Goal: Task Accomplishment & Management: Manage account settings

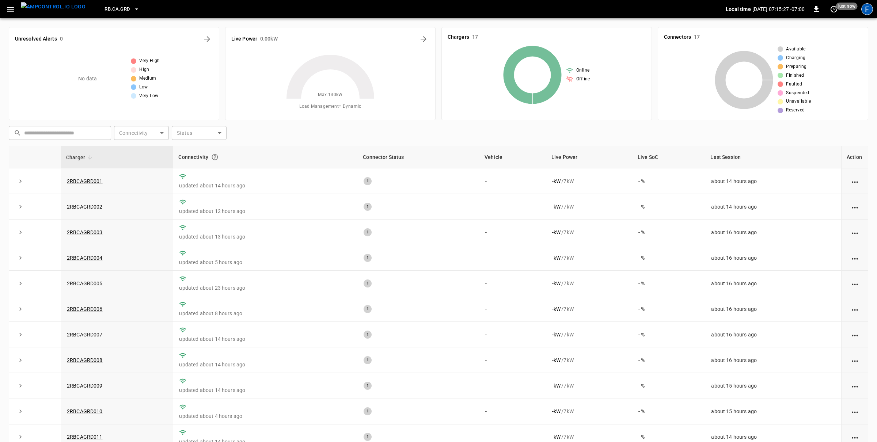
click at [868, 11] on div "F" at bounding box center [867, 9] width 12 height 12
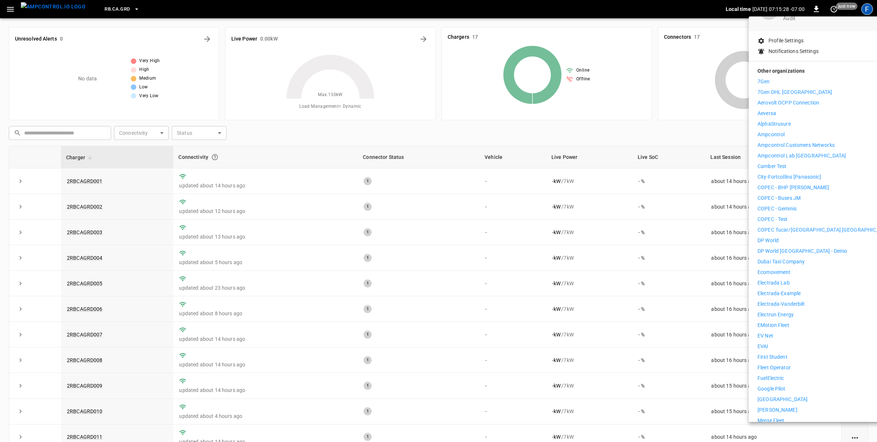
scroll to position [112, 0]
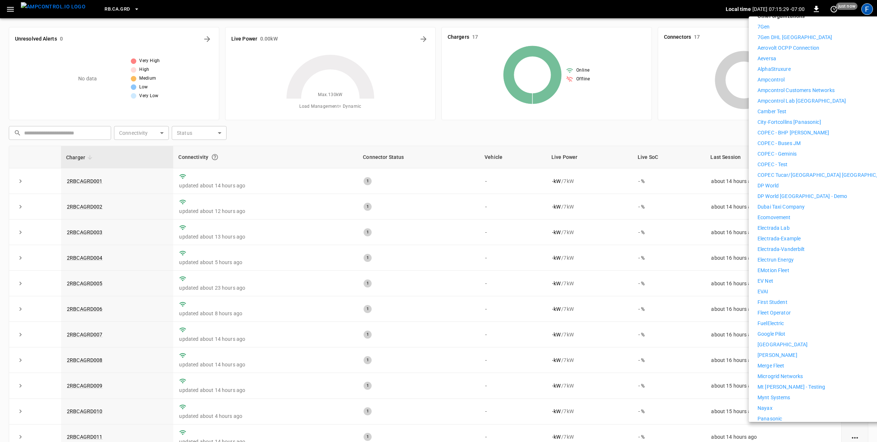
click at [407, 302] on div at bounding box center [438, 221] width 877 height 442
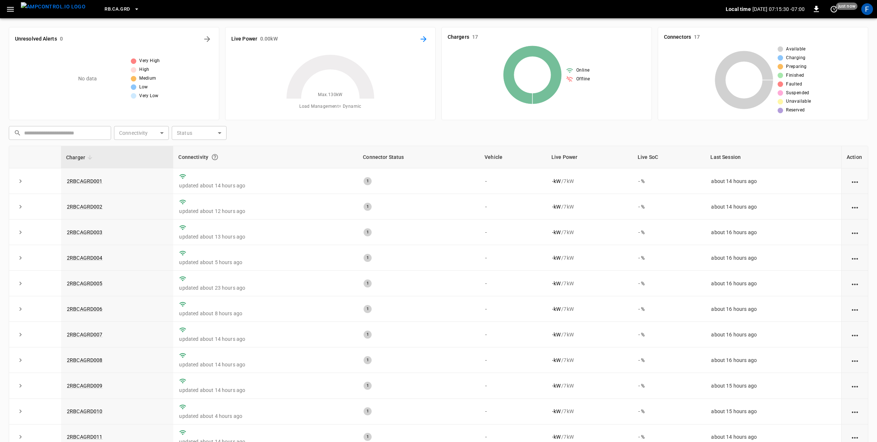
click at [423, 43] on icon "Energy Overview" at bounding box center [423, 39] width 9 height 9
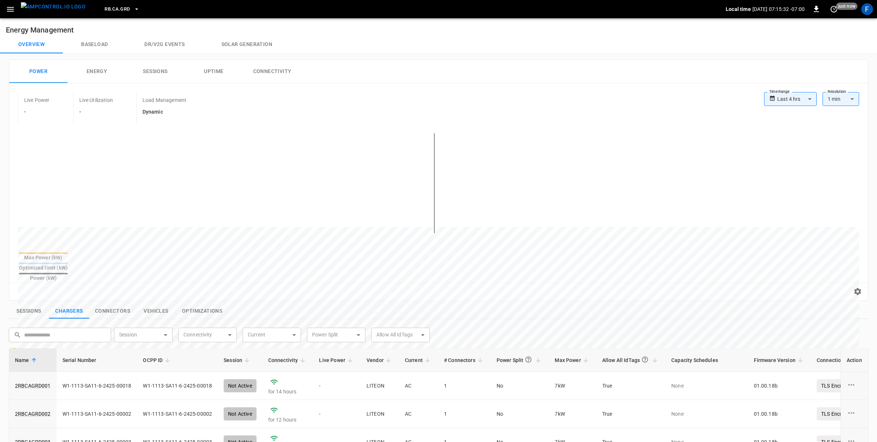
click at [802, 97] on body "**********" at bounding box center [438, 341] width 877 height 683
click at [790, 138] on li "Last 48 hrs" at bounding box center [790, 139] width 53 height 12
type input "**********"
click at [42, 5] on img "menu" at bounding box center [53, 6] width 65 height 9
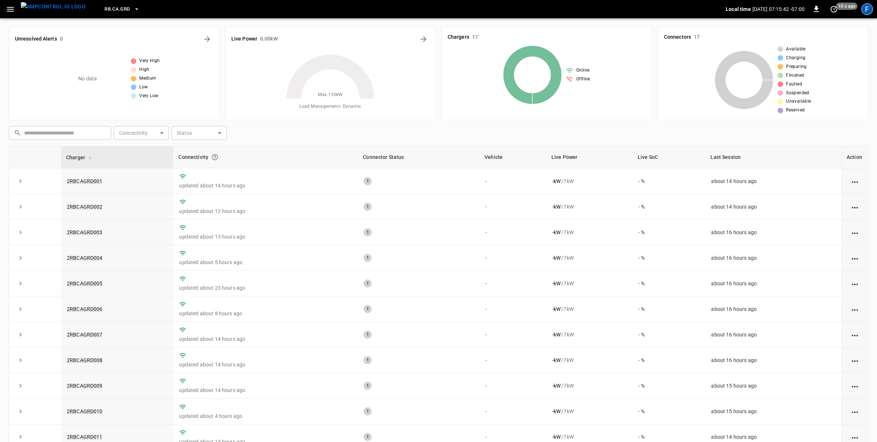
click at [869, 5] on div "F" at bounding box center [867, 9] width 12 height 12
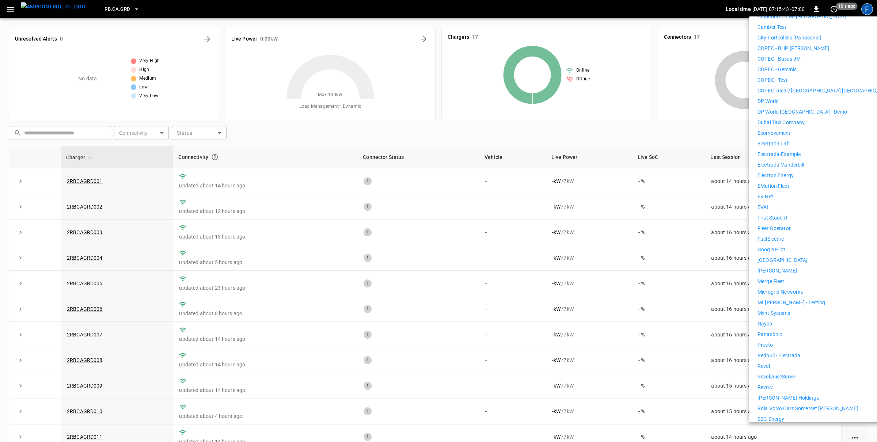
scroll to position [302, 0]
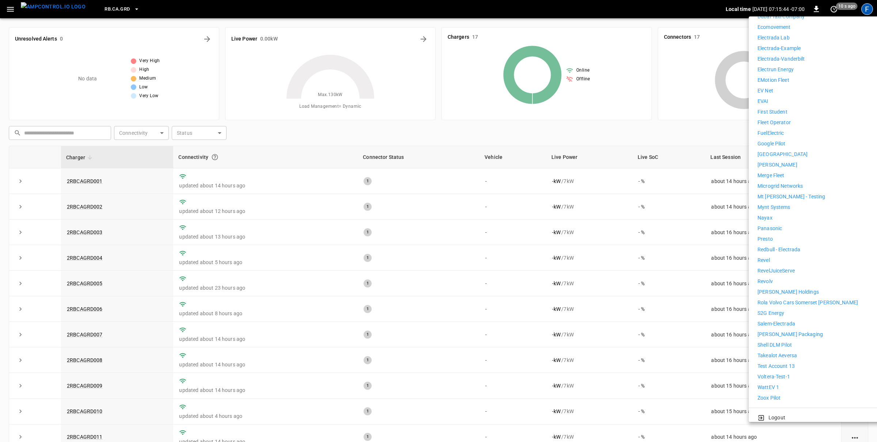
click at [771, 377] on div "7Gen 7Gen DHL Calgary Aerovolt OCPP Connection Aeversa AlphaStruxure Ampcontrol…" at bounding box center [824, 117] width 134 height 569
click at [768, 384] on p "WattEV 1" at bounding box center [768, 388] width 22 height 8
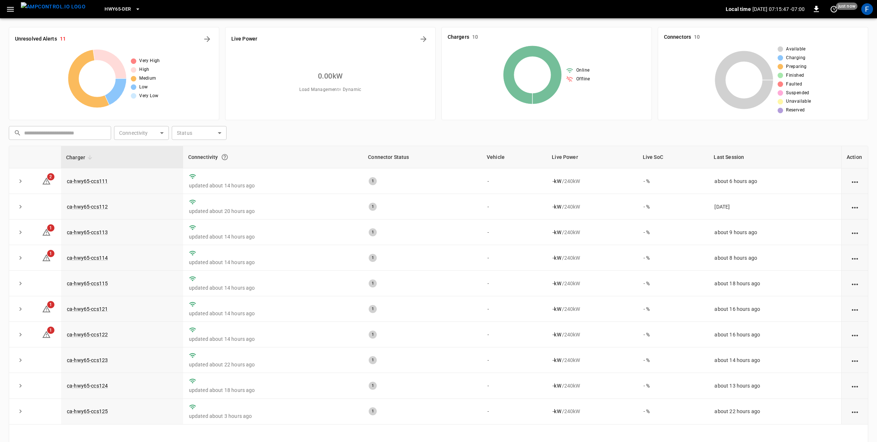
click at [12, 10] on icon "button" at bounding box center [10, 9] width 9 height 9
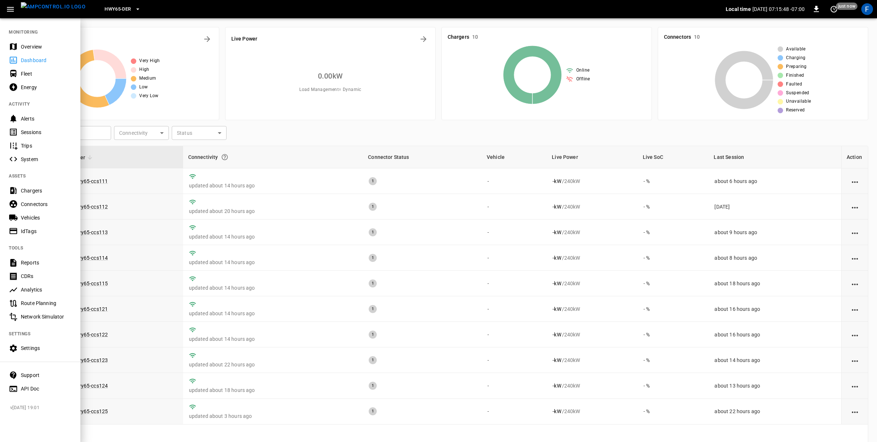
click at [26, 348] on div "Settings" at bounding box center [46, 347] width 51 height 7
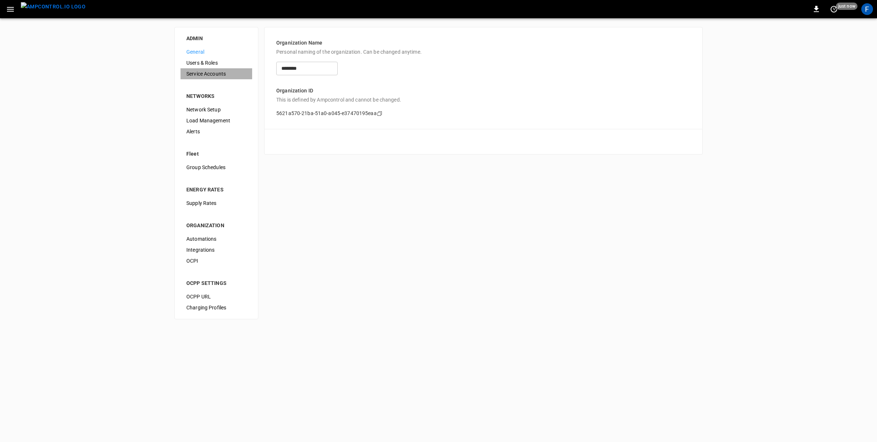
click at [213, 73] on span "Service Accounts" at bounding box center [216, 74] width 60 height 8
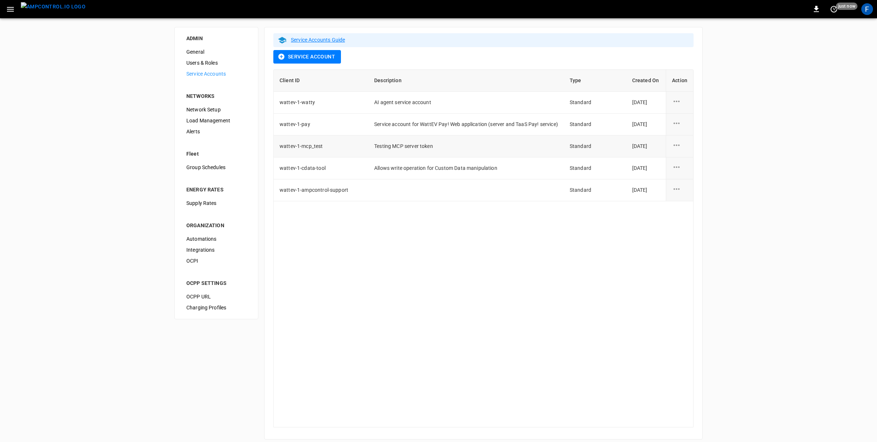
click at [679, 144] on icon "service account action options" at bounding box center [676, 145] width 9 height 9
click at [694, 147] on li "Edit" at bounding box center [699, 150] width 54 height 12
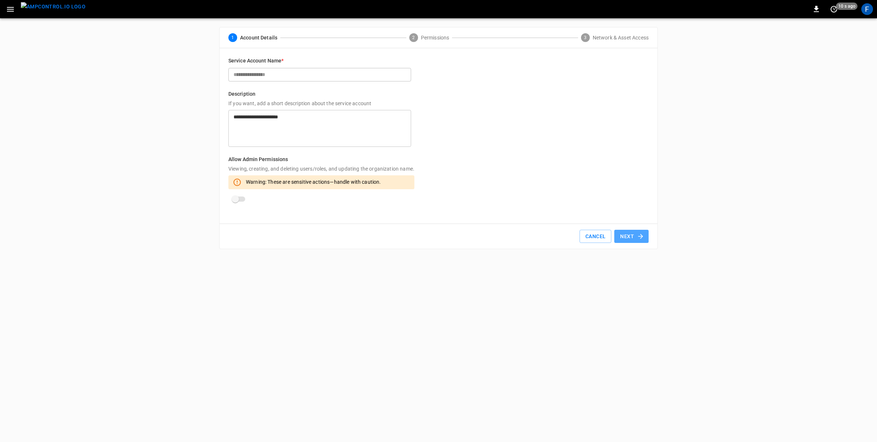
click at [641, 235] on icon "button" at bounding box center [640, 236] width 5 height 5
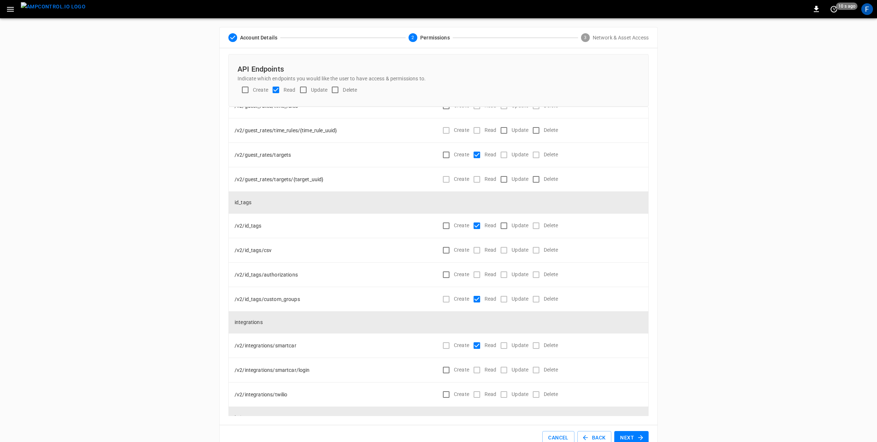
scroll to position [1685, 0]
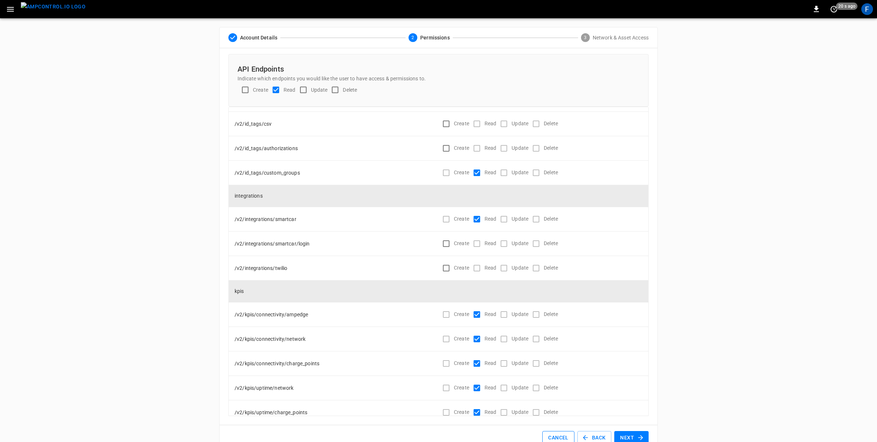
click at [561, 434] on button "Cancel" at bounding box center [558, 438] width 32 height 14
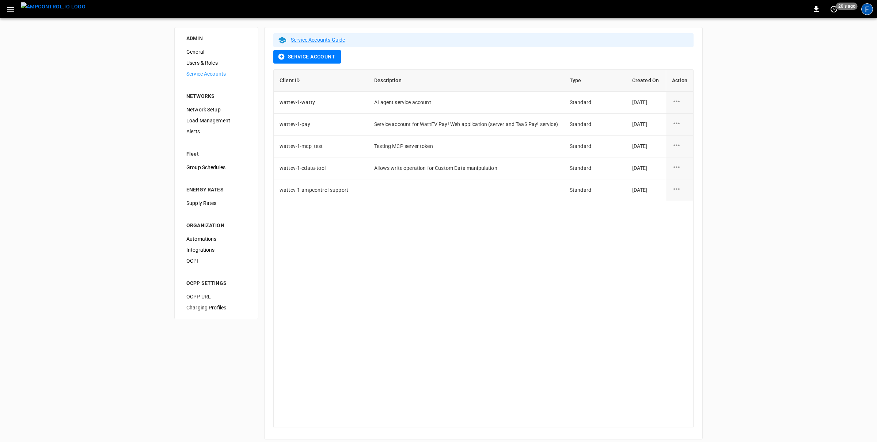
click at [868, 11] on div "F" at bounding box center [867, 9] width 12 height 12
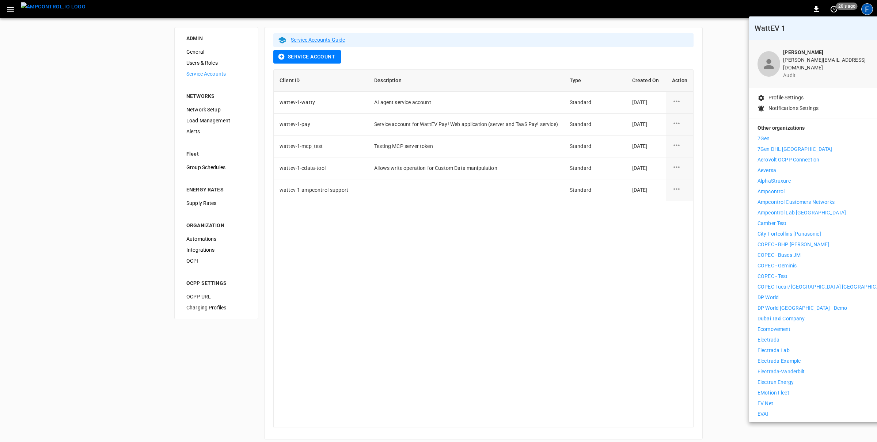
click at [783, 198] on p "Ampcontrol Customers Networks" at bounding box center [795, 202] width 77 height 8
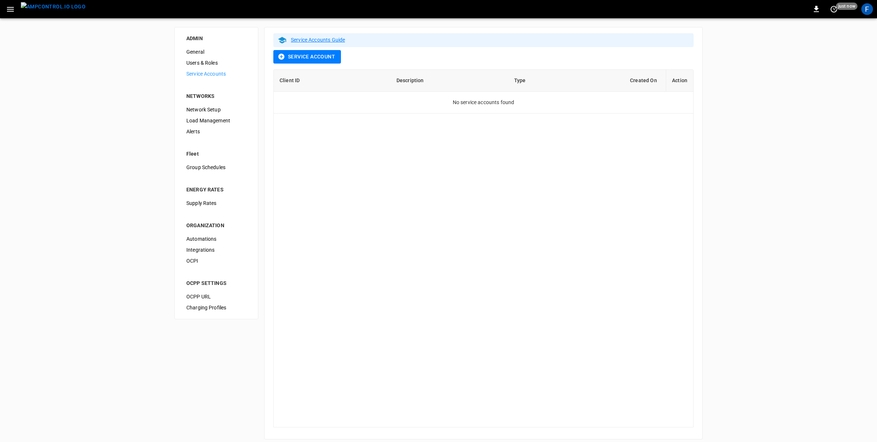
click at [9, 4] on button "button" at bounding box center [10, 10] width 15 height 14
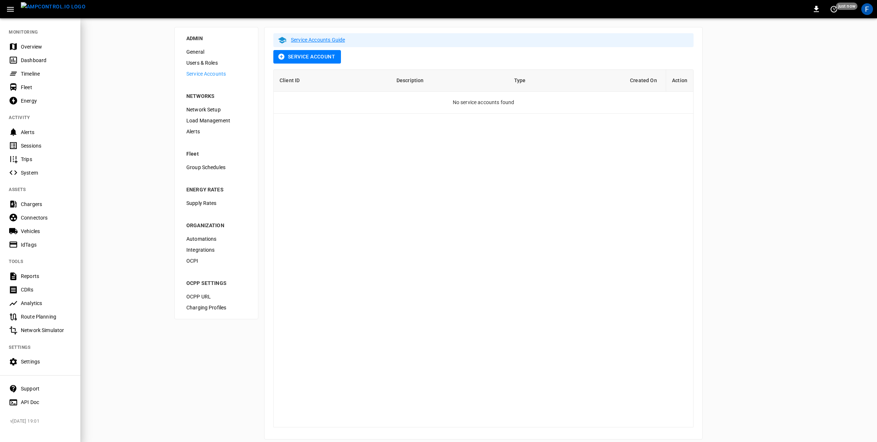
click at [9, 4] on button "button" at bounding box center [10, 10] width 15 height 14
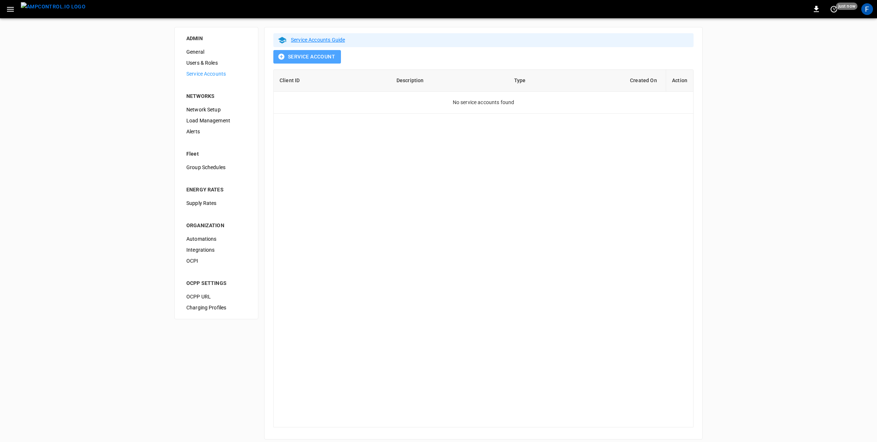
click at [305, 57] on button "Service Account" at bounding box center [307, 57] width 68 height 14
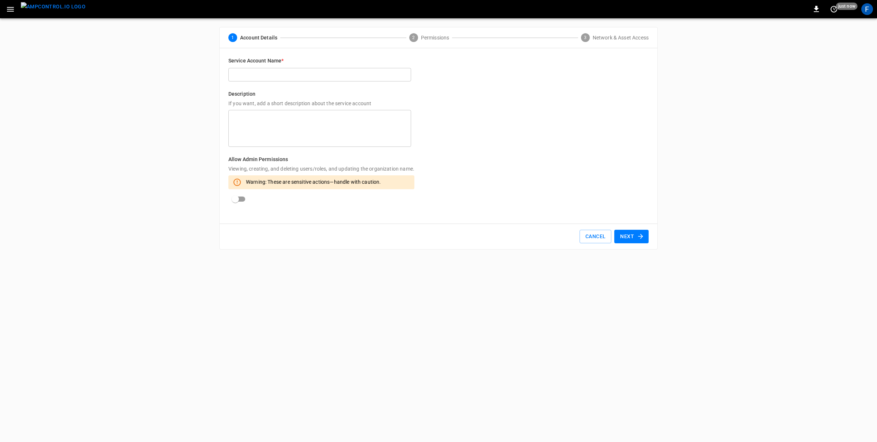
click at [294, 79] on input "text" at bounding box center [319, 75] width 183 height 14
type input "*******"
click at [635, 232] on button "Next" at bounding box center [631, 237] width 34 height 14
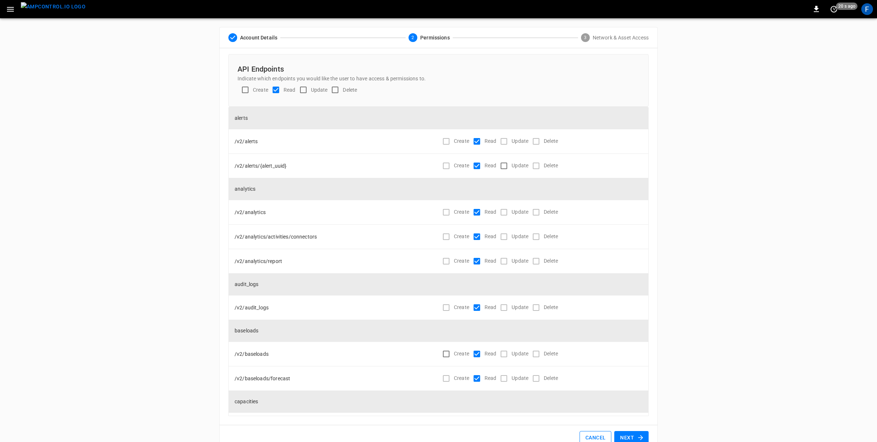
click at [594, 434] on button "Cancel" at bounding box center [595, 438] width 32 height 14
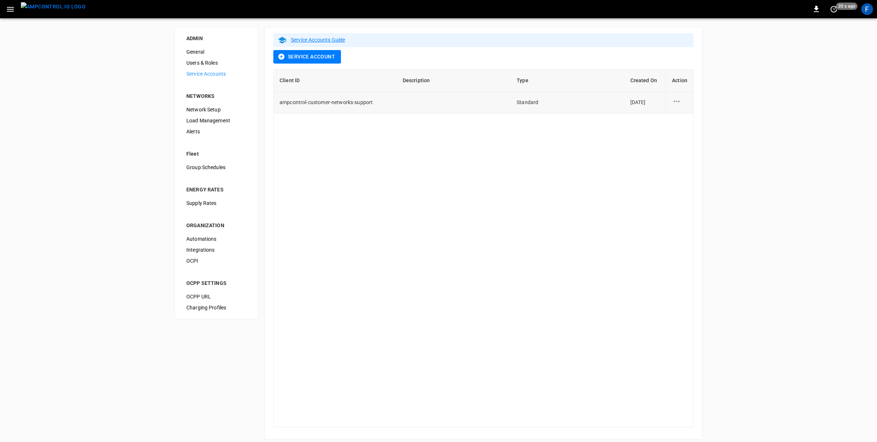
click at [680, 101] on icon "service account action options" at bounding box center [676, 101] width 9 height 9
click at [680, 129] on li "Delete" at bounding box center [699, 130] width 54 height 12
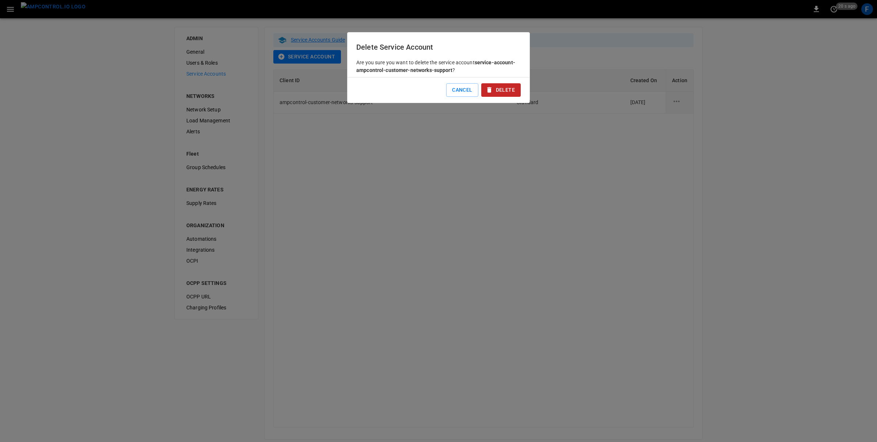
click at [498, 90] on button "Delete" at bounding box center [500, 90] width 39 height 14
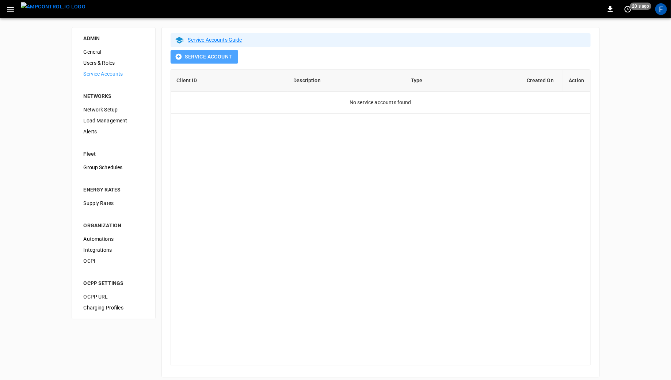
click at [209, 56] on button "Service Account" at bounding box center [205, 57] width 68 height 14
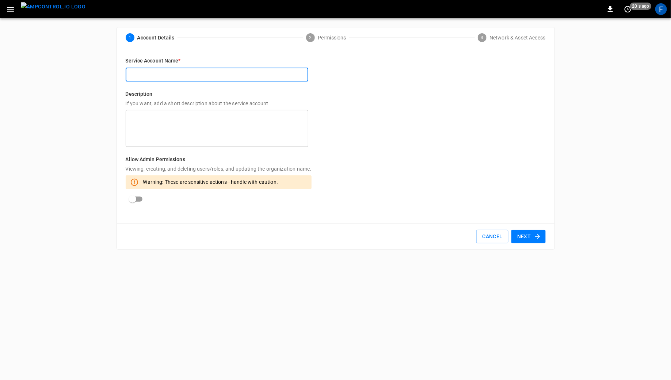
click at [183, 73] on input "text" at bounding box center [217, 75] width 183 height 14
type input "*******"
click at [540, 241] on button "Next" at bounding box center [528, 237] width 34 height 14
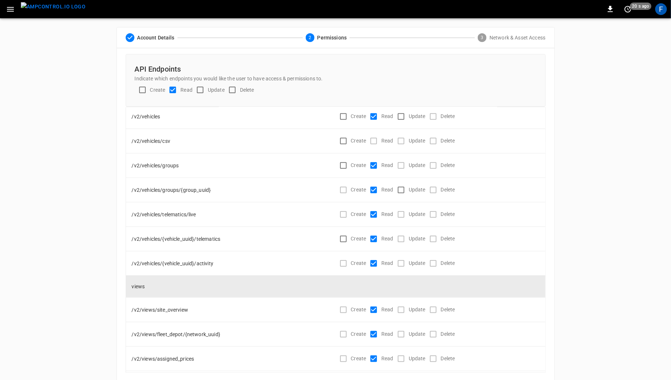
scroll to position [35, 0]
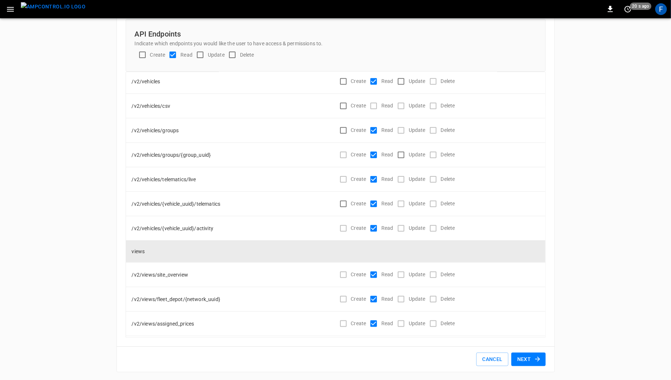
click at [539, 360] on icon "button" at bounding box center [537, 358] width 7 height 7
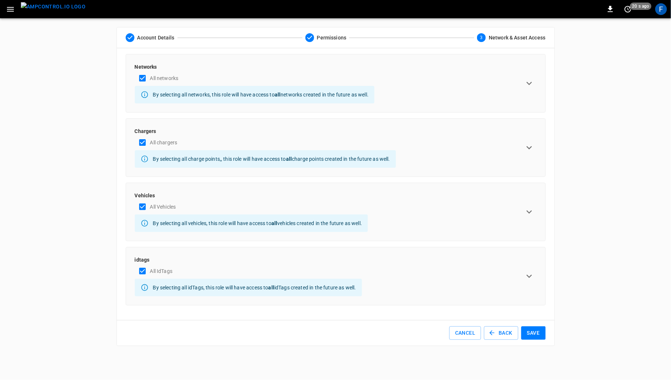
scroll to position [0, 0]
click at [535, 331] on button "Save" at bounding box center [533, 333] width 24 height 14
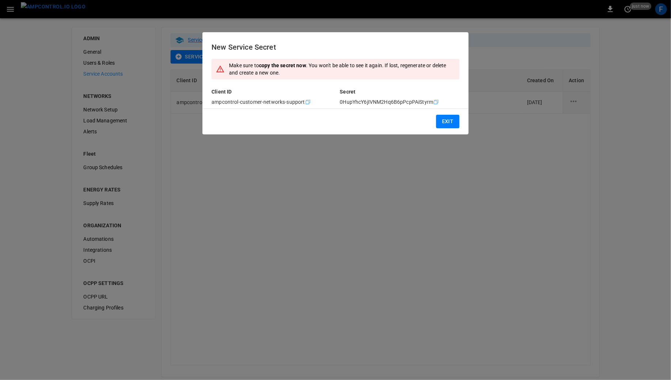
click at [454, 119] on button "Exit" at bounding box center [447, 122] width 23 height 14
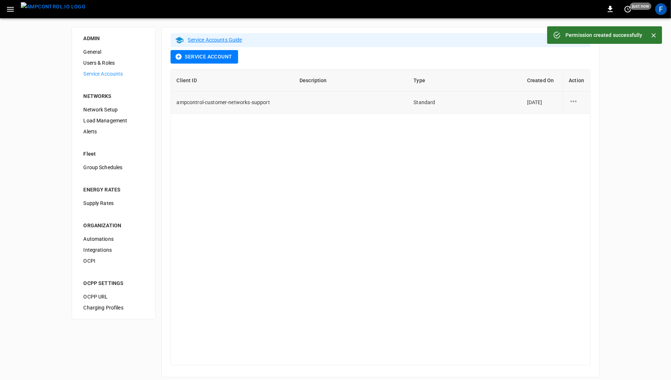
click at [572, 100] on icon "service account action options" at bounding box center [574, 100] width 6 height 1
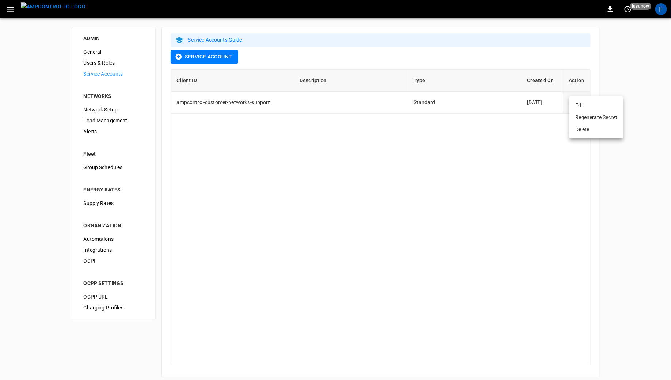
click at [579, 133] on li "Delete" at bounding box center [596, 129] width 54 height 12
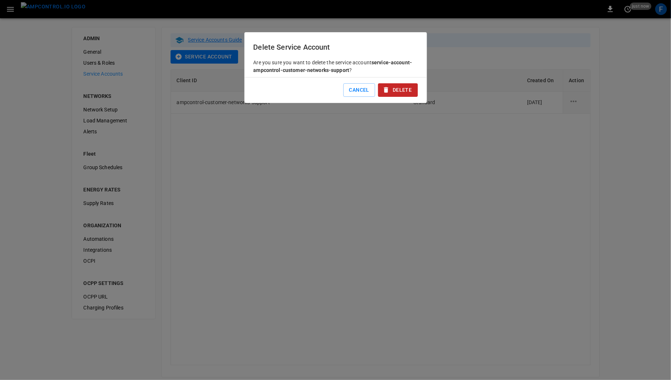
click at [398, 90] on button "Delete" at bounding box center [397, 90] width 39 height 14
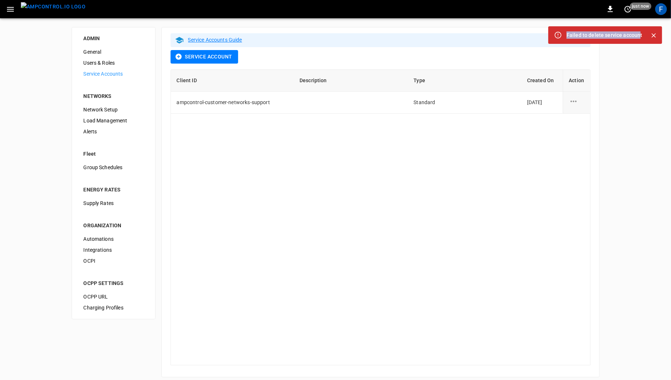
drag, startPoint x: 565, startPoint y: 35, endPoint x: 640, endPoint y: 36, distance: 74.1
click at [640, 36] on div "Failed to delete service account" at bounding box center [605, 35] width 114 height 18
click at [640, 36] on div "Failed to delete service account" at bounding box center [605, 34] width 76 height 13
click at [502, 52] on div "Service Accounts Guide Service Account Client ID Description Type Created On Ac…" at bounding box center [380, 202] width 438 height 350
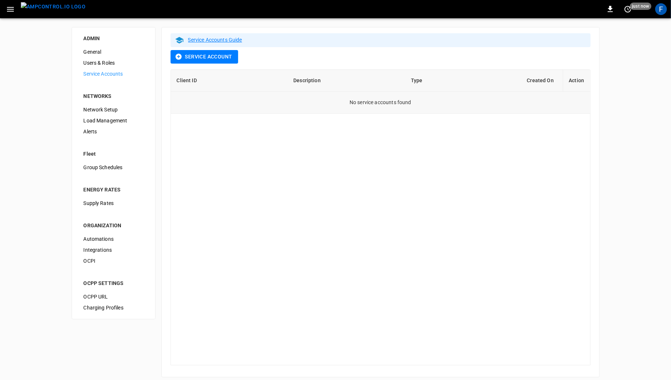
click at [337, 93] on td "No service accounts found" at bounding box center [380, 103] width 419 height 22
click at [337, 94] on td "No service accounts found" at bounding box center [380, 103] width 419 height 22
drag, startPoint x: 343, startPoint y: 104, endPoint x: 438, endPoint y: 108, distance: 95.1
click at [438, 108] on td "No service accounts found" at bounding box center [380, 103] width 419 height 22
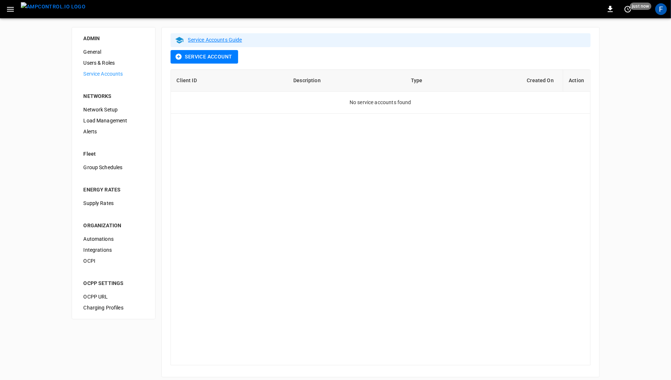
click at [57, 11] on img "menu" at bounding box center [53, 6] width 65 height 9
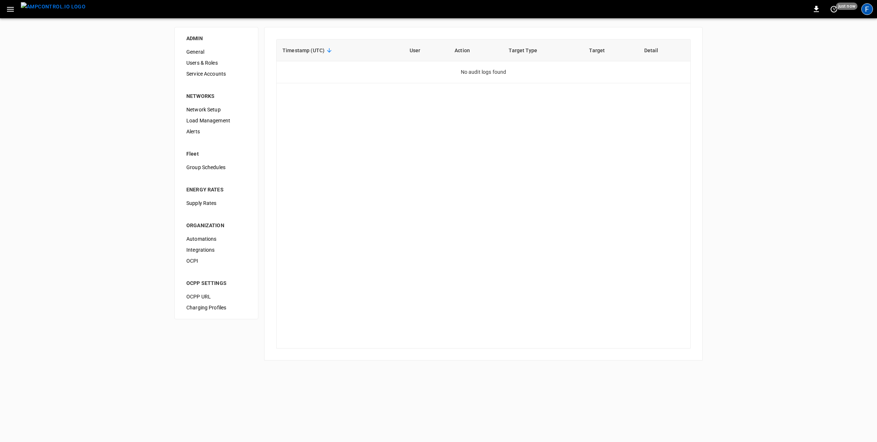
click at [866, 10] on div "F" at bounding box center [867, 9] width 12 height 12
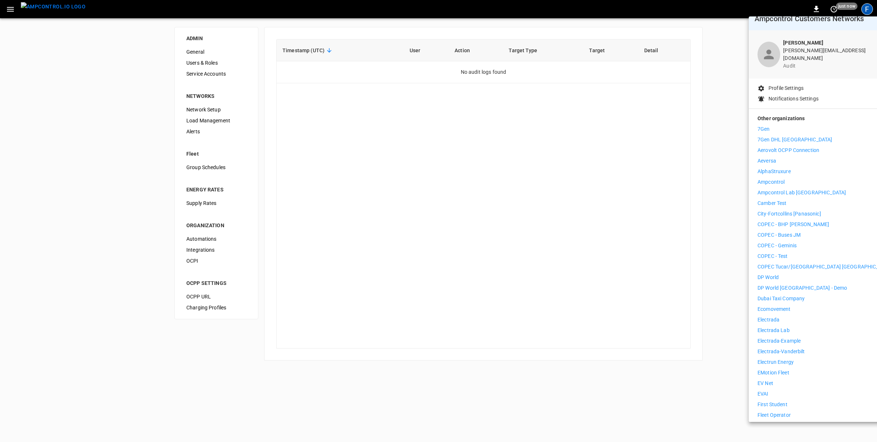
scroll to position [11, 0]
click at [770, 314] on p "Electrada" at bounding box center [768, 318] width 22 height 8
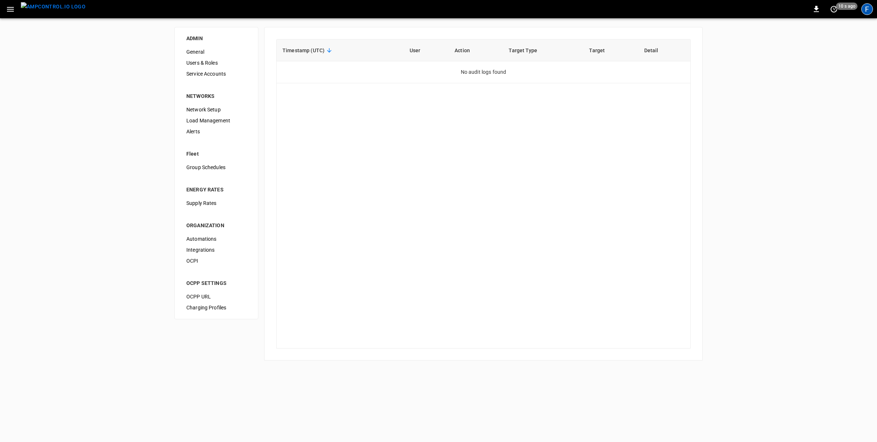
click at [868, 10] on div "F" at bounding box center [867, 9] width 12 height 12
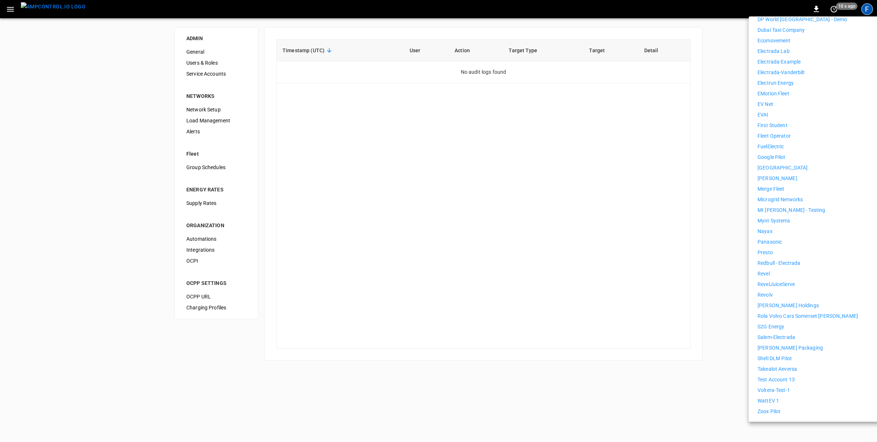
scroll to position [290, 0]
click at [773, 374] on p "Test Account 13" at bounding box center [775, 378] width 37 height 8
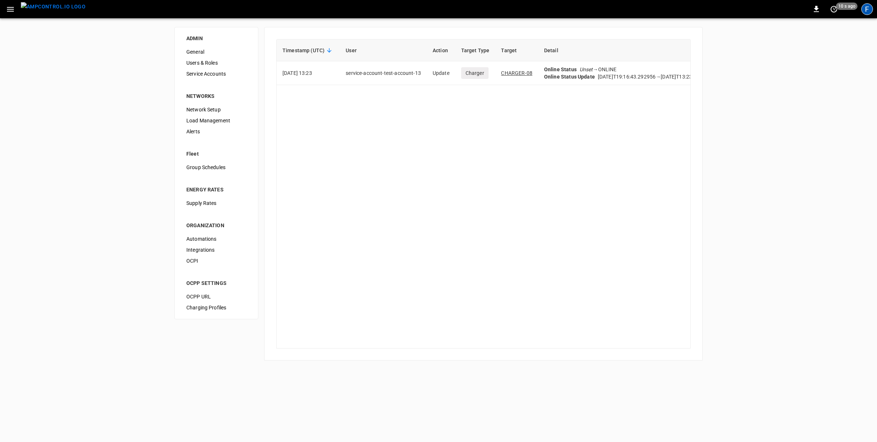
click at [866, 12] on div "F" at bounding box center [867, 9] width 12 height 12
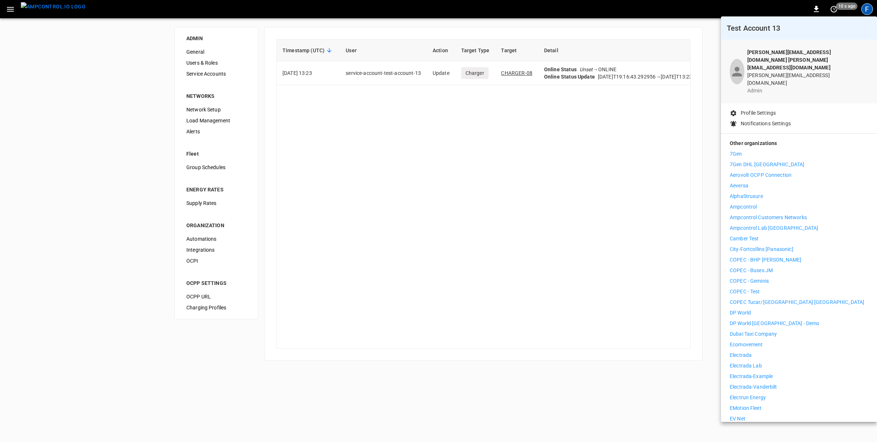
click at [781, 224] on p "Ampcontrol Lab [GEOGRAPHIC_DATA]" at bounding box center [773, 228] width 88 height 8
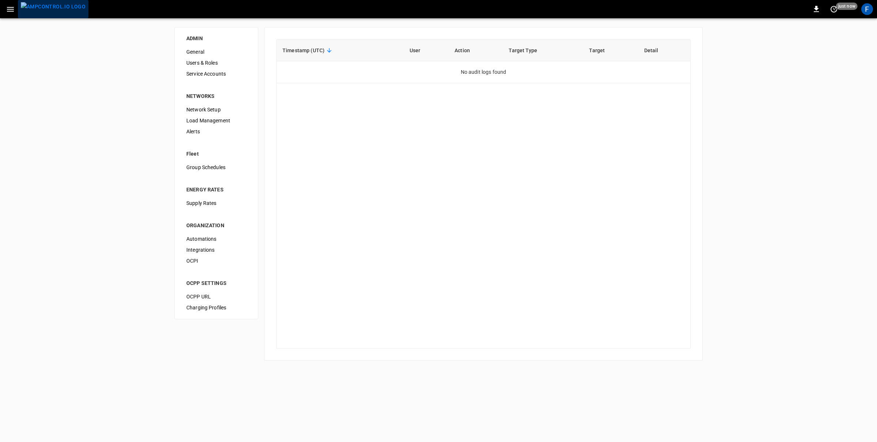
click at [62, 16] on button "menu" at bounding box center [53, 9] width 70 height 18
